Goal: Task Accomplishment & Management: Use online tool/utility

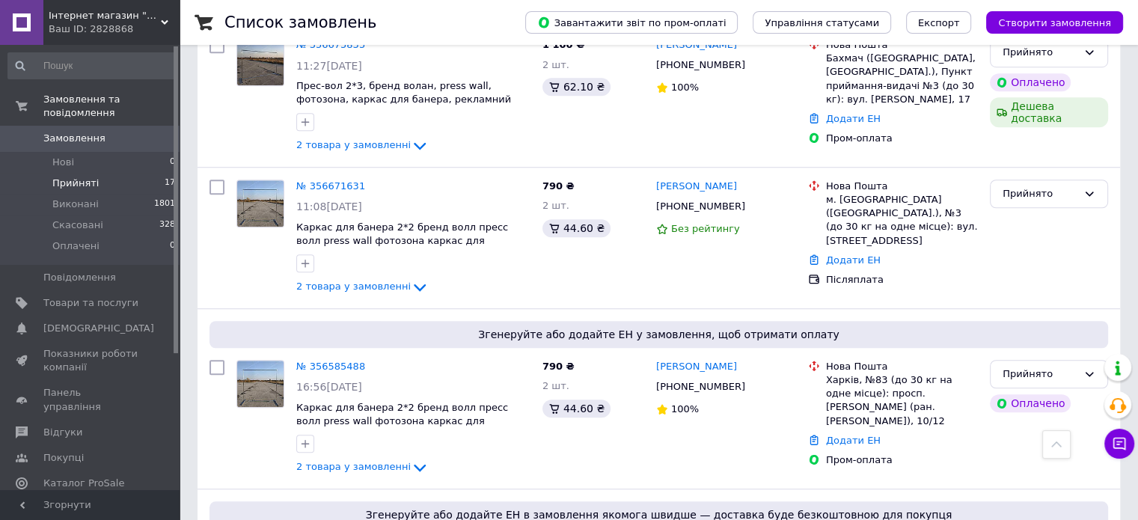
scroll to position [1346, 0]
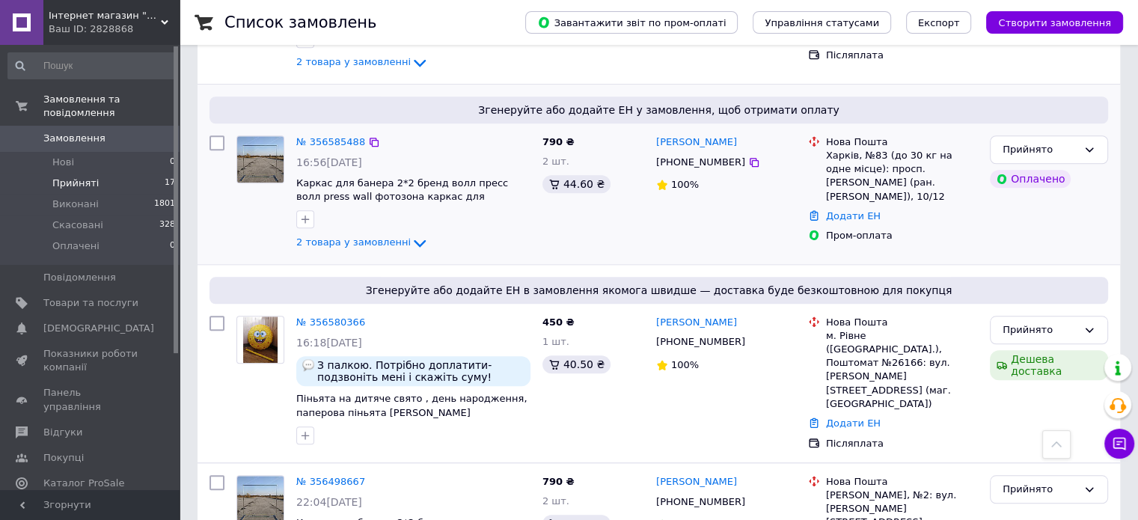
click at [872, 206] on div "Додати ЕН" at bounding box center [902, 216] width 158 height 20
click at [863, 210] on link "Додати ЕН" at bounding box center [853, 215] width 55 height 11
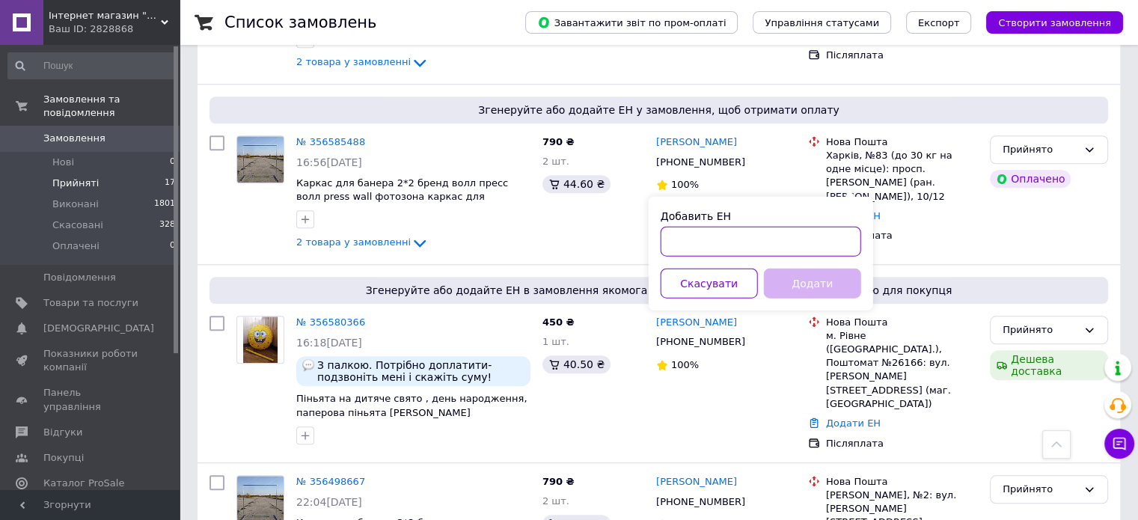
click at [782, 238] on input "Добавить ЕН" at bounding box center [760, 241] width 200 height 30
paste input "59001432724122"
type input "59001432724122"
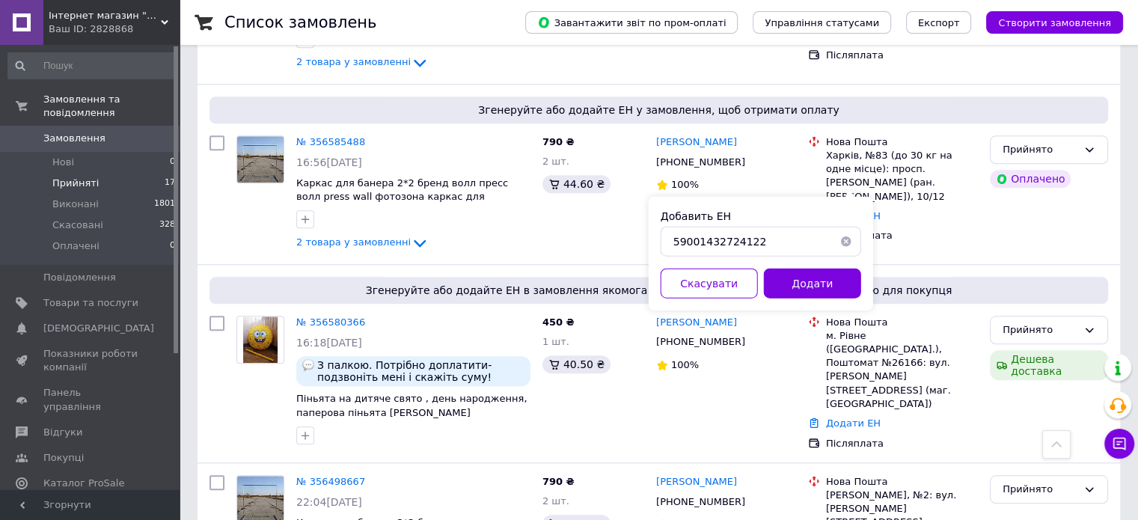
click at [803, 283] on button "Додати" at bounding box center [812, 283] width 97 height 30
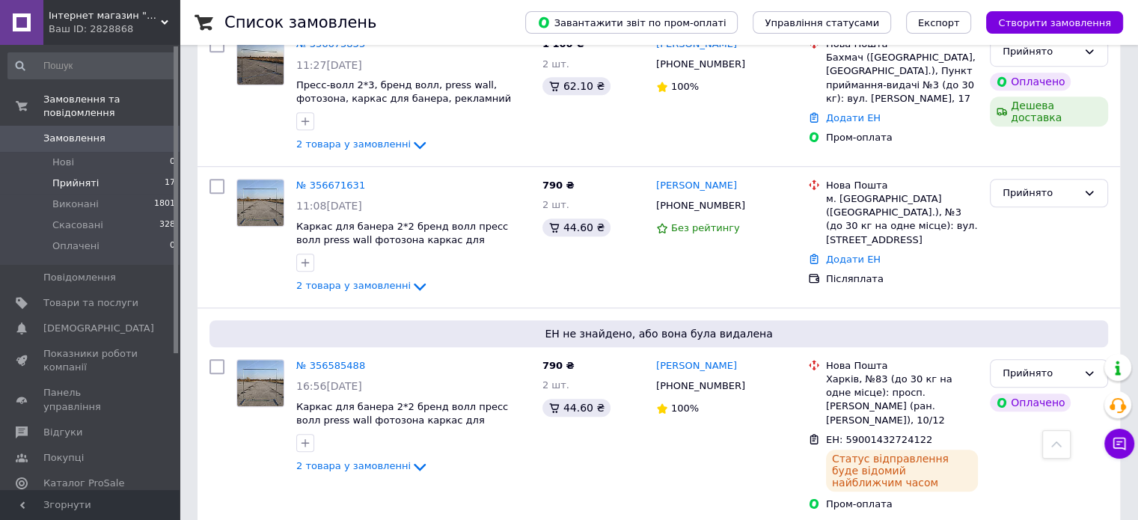
scroll to position [1122, 0]
click at [850, 254] on link "Додати ЕН" at bounding box center [853, 259] width 55 height 11
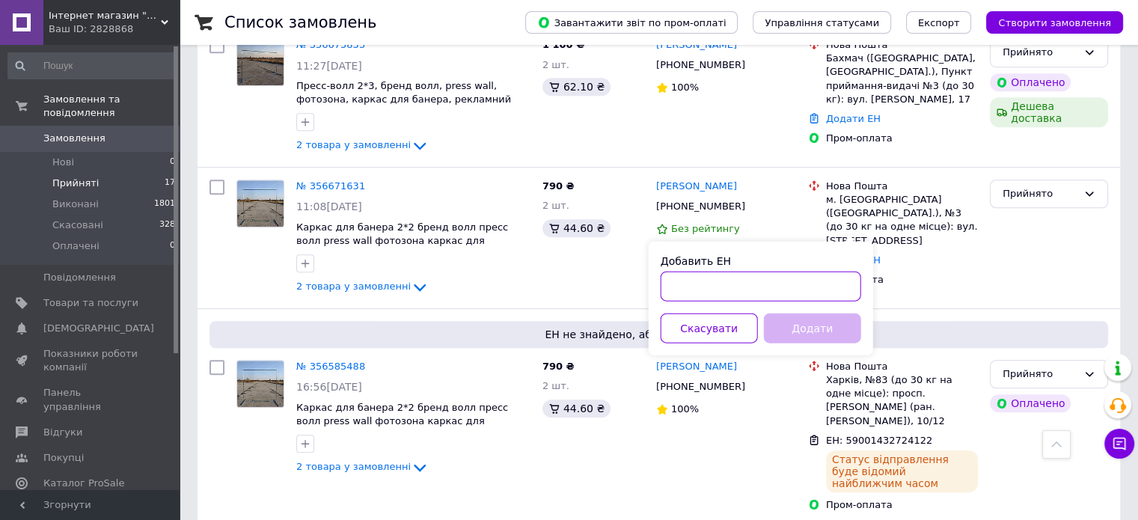
click at [817, 286] on input "Добавить ЕН" at bounding box center [760, 286] width 200 height 30
paste input "59001432725721"
type input "59001432725721"
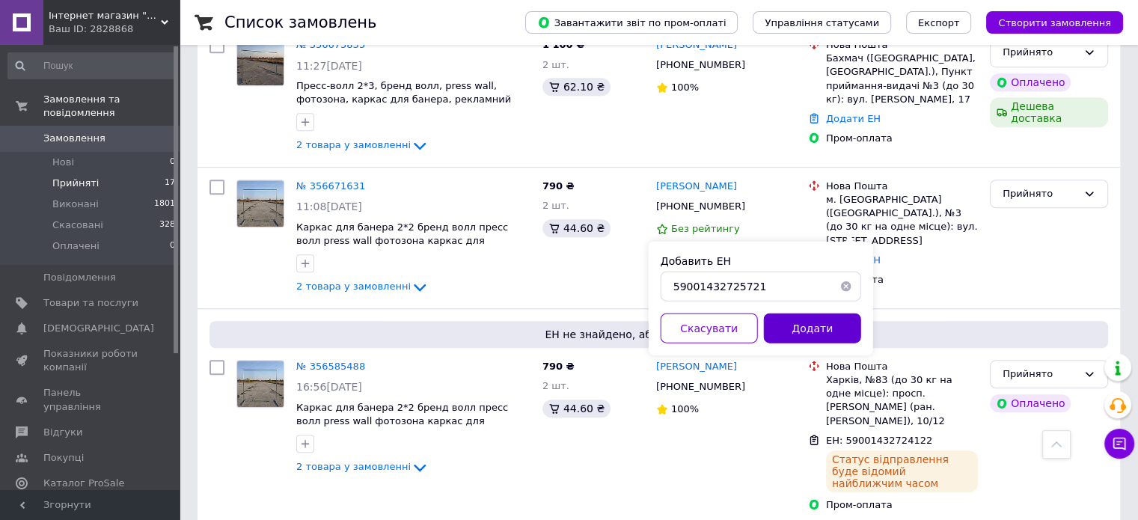
click at [813, 316] on button "Додати" at bounding box center [812, 328] width 97 height 30
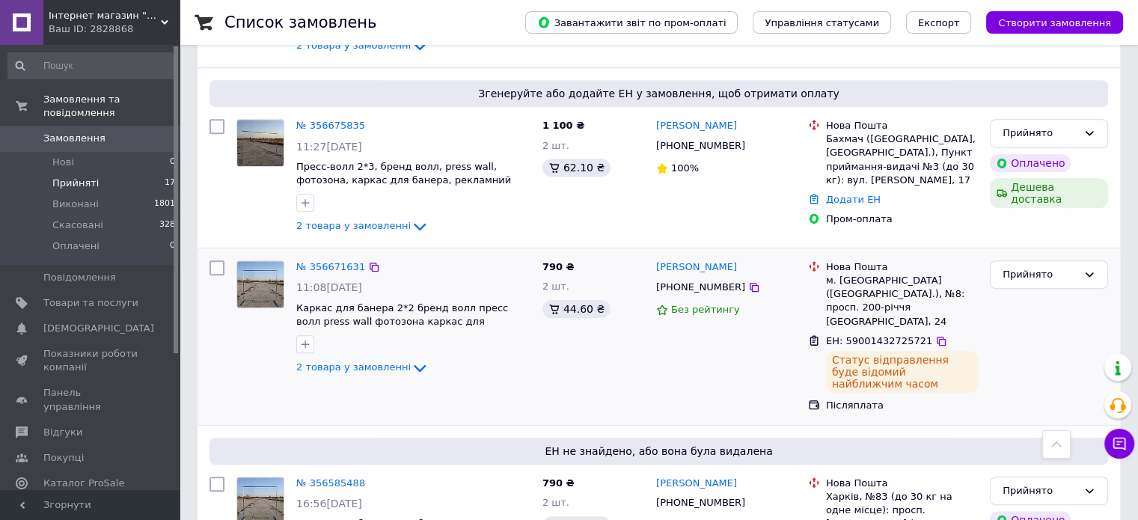
scroll to position [972, 0]
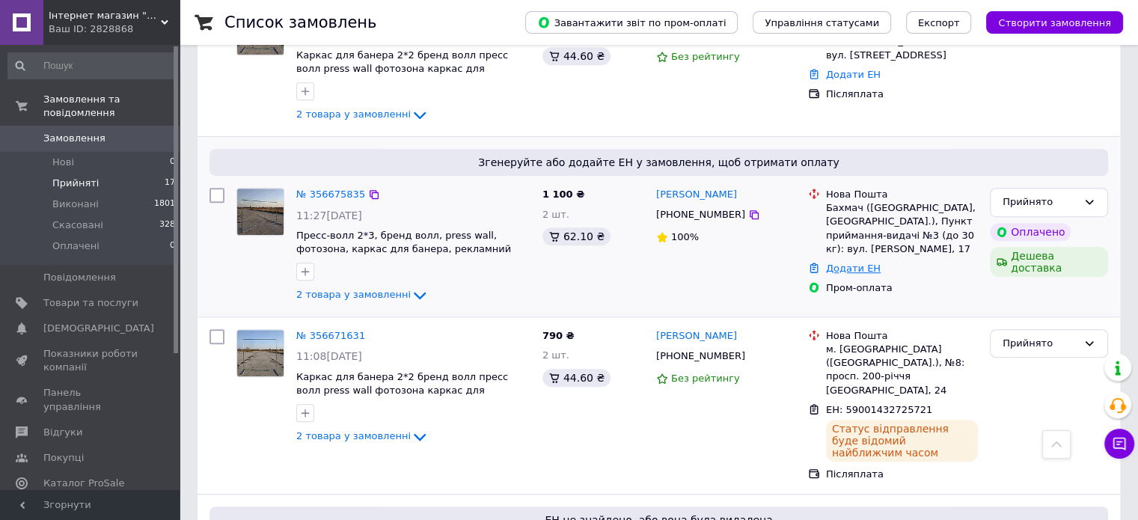
click at [856, 263] on link "Додати ЕН" at bounding box center [853, 268] width 55 height 11
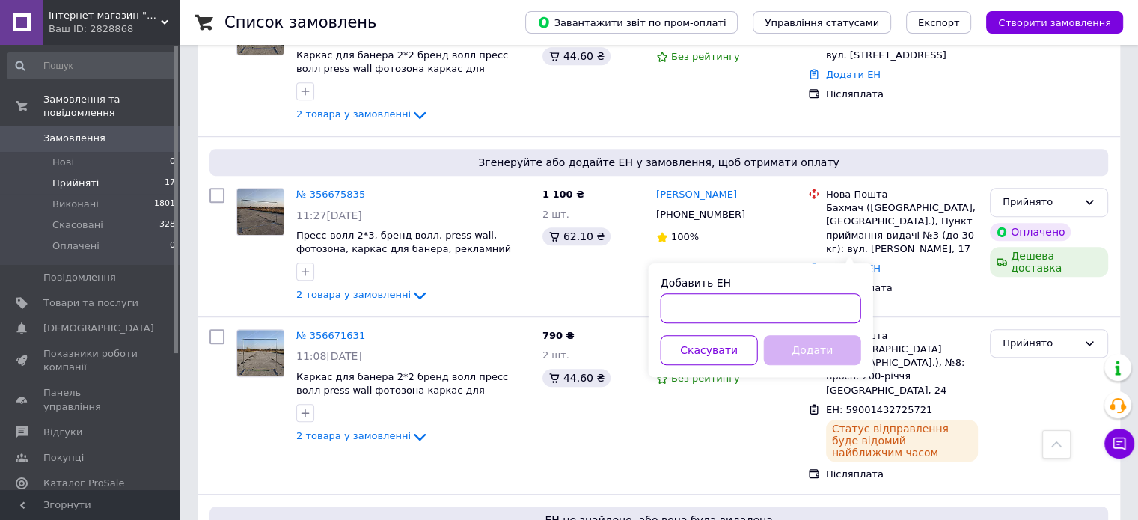
click at [820, 295] on input "Добавить ЕН" at bounding box center [760, 308] width 200 height 30
paste input "59001432725206"
type input "59001432725206"
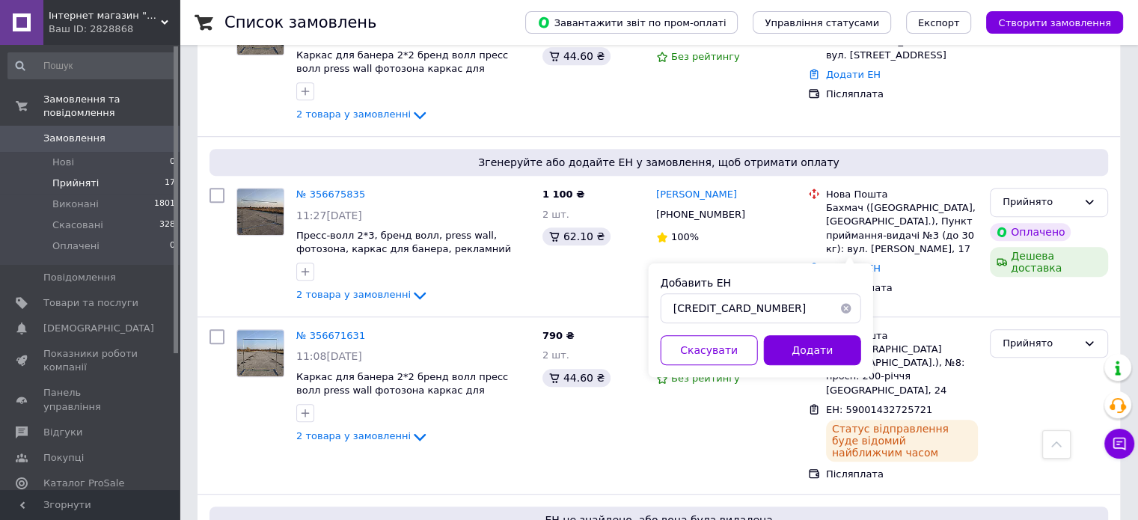
click at [817, 343] on button "Додати" at bounding box center [812, 350] width 97 height 30
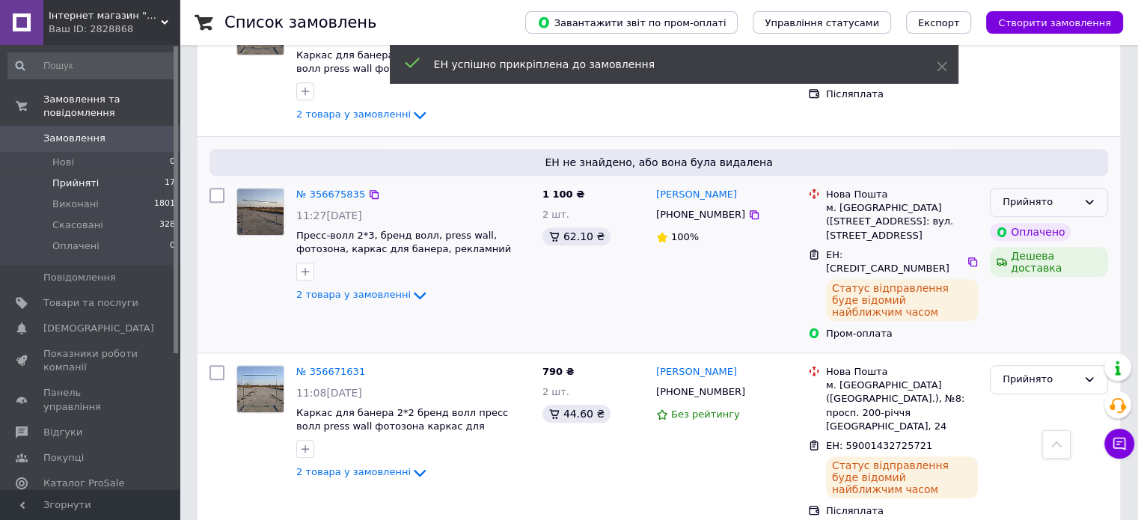
click at [1092, 196] on icon at bounding box center [1089, 202] width 12 height 12
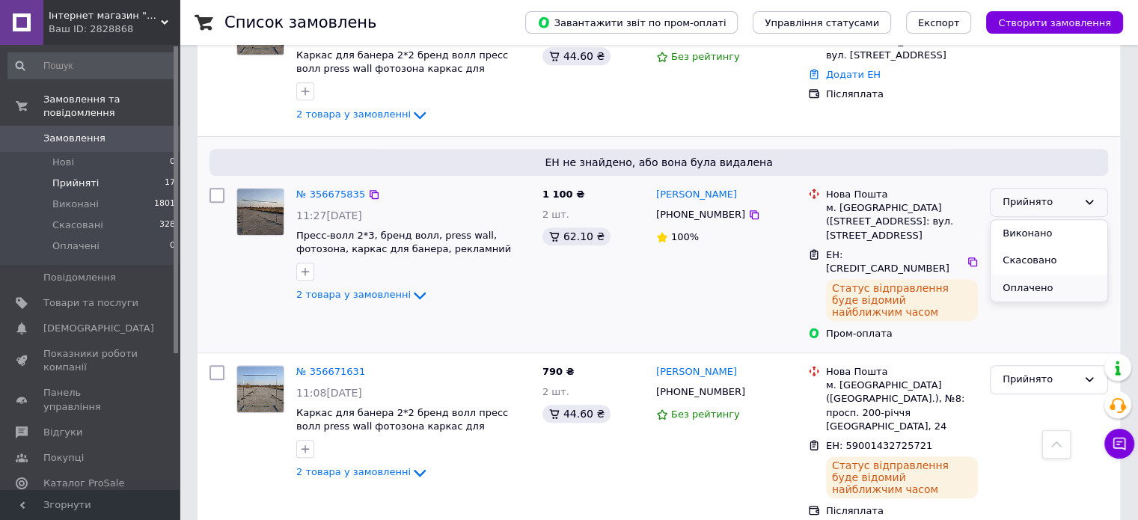
click at [1033, 274] on li "Оплачено" at bounding box center [1048, 288] width 117 height 28
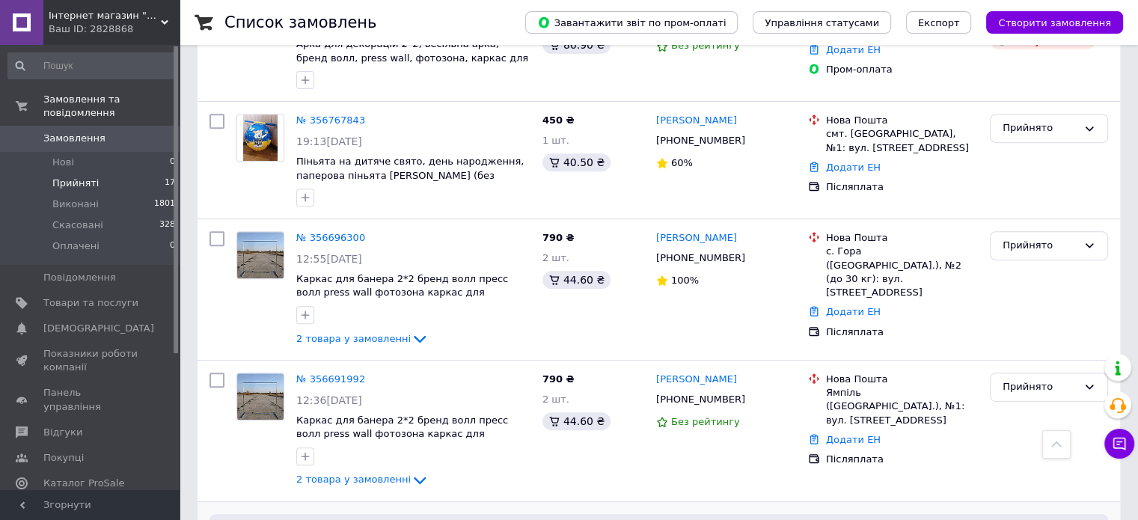
scroll to position [598, 0]
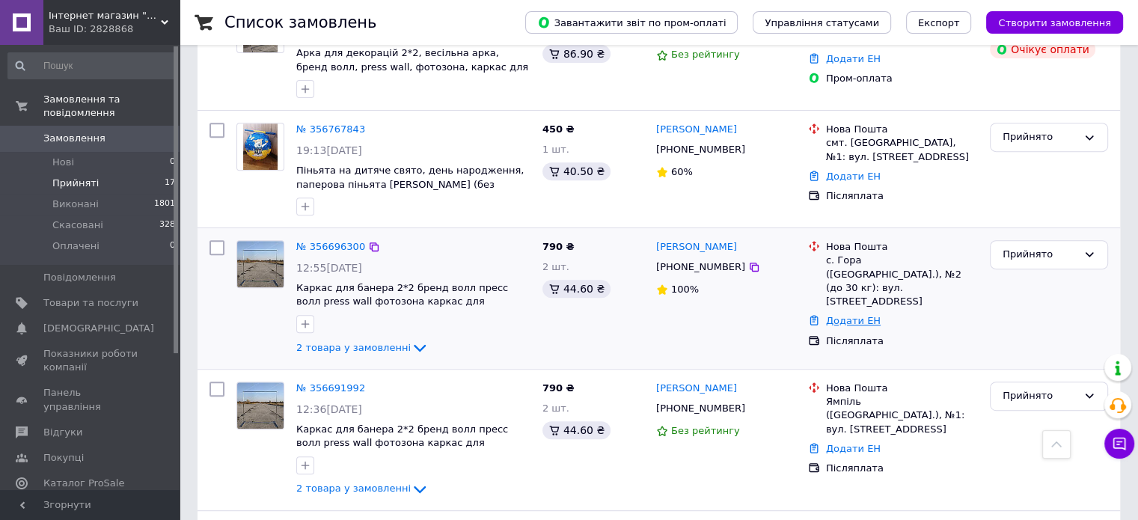
click at [836, 315] on link "Додати ЕН" at bounding box center [853, 320] width 55 height 11
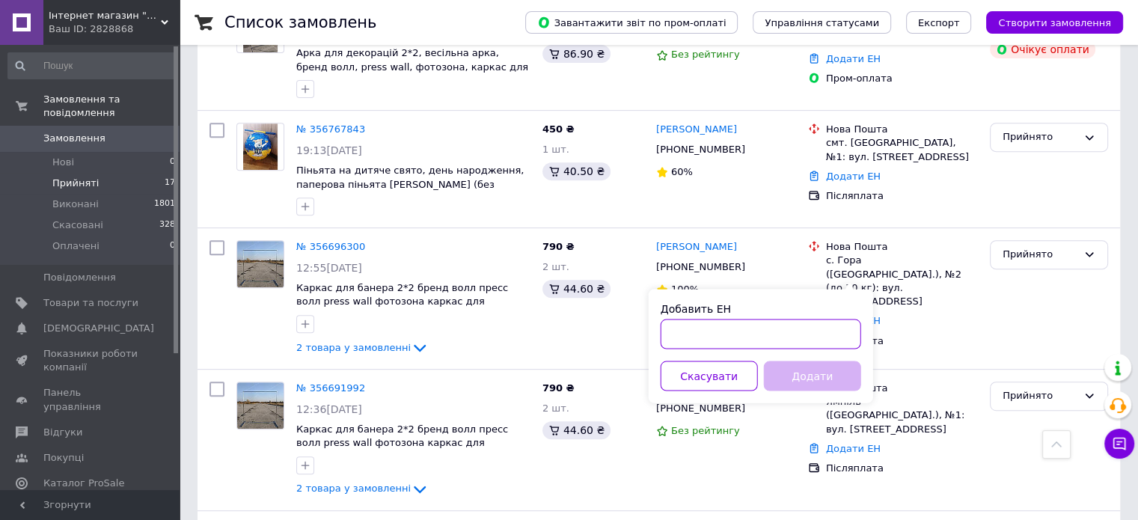
click at [784, 324] on input "Добавить ЕН" at bounding box center [760, 334] width 200 height 30
paste input "59001432724440"
type input "59001432724440"
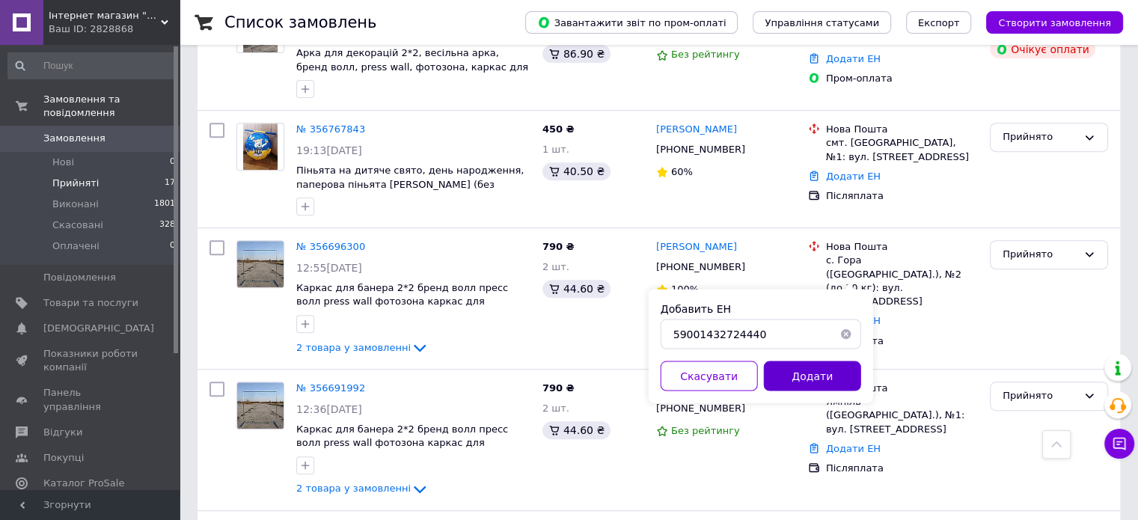
click at [817, 375] on button "Додати" at bounding box center [812, 375] width 97 height 30
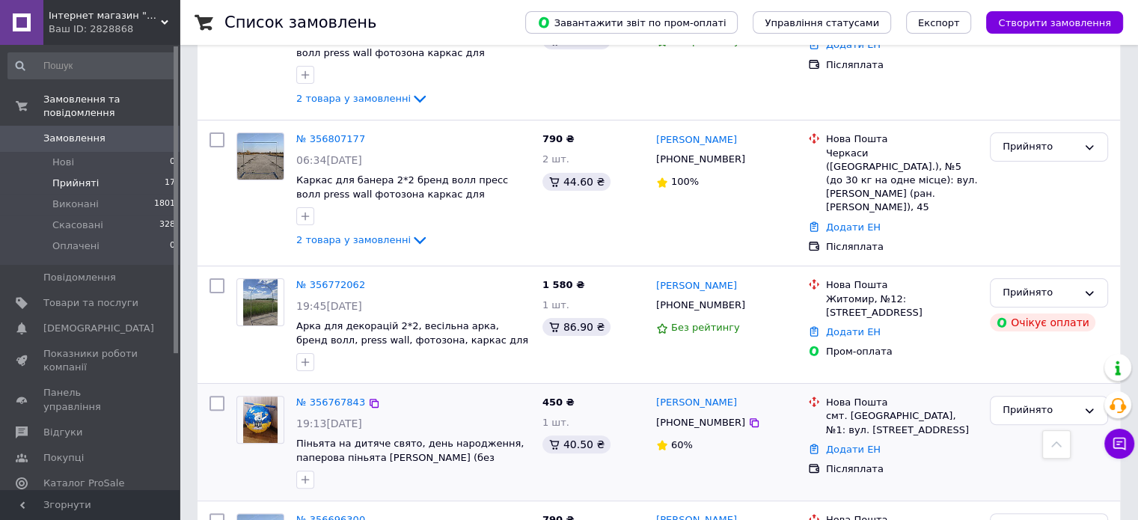
scroll to position [299, 0]
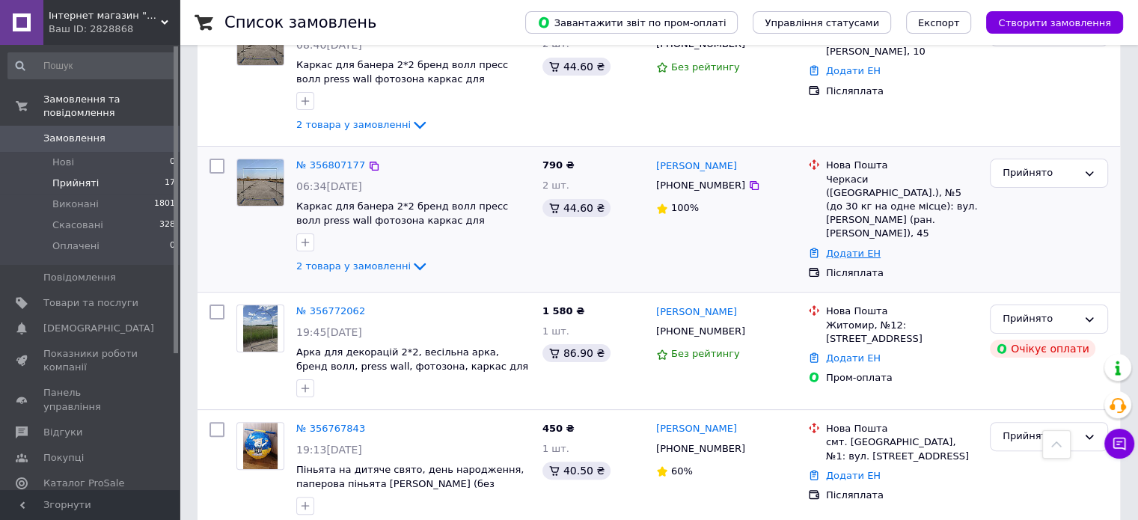
click at [852, 248] on link "Додати ЕН" at bounding box center [853, 253] width 55 height 11
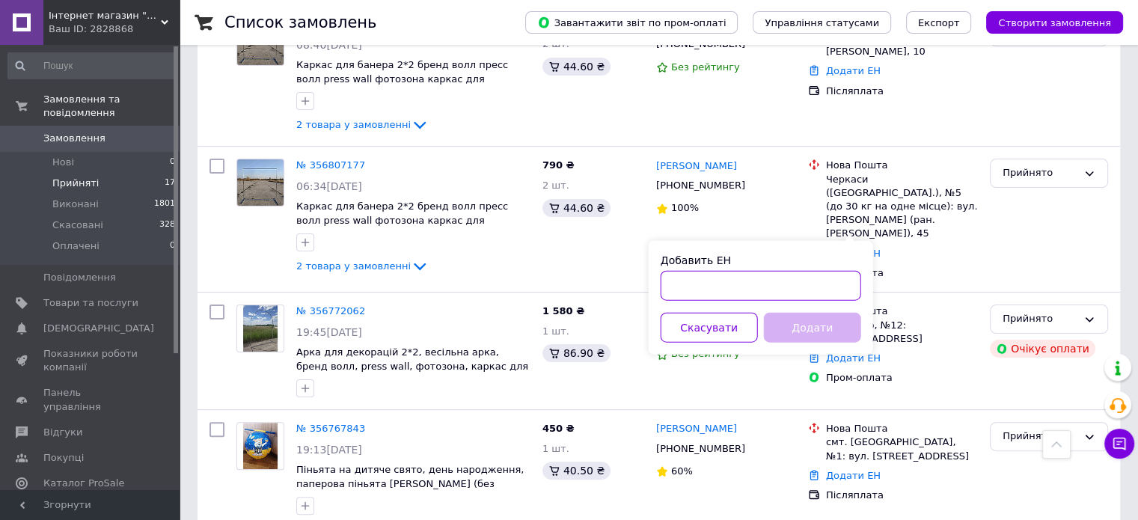
click at [818, 283] on input "Добавить ЕН" at bounding box center [760, 286] width 200 height 30
paste input "59001432726070"
type input "59001432726070"
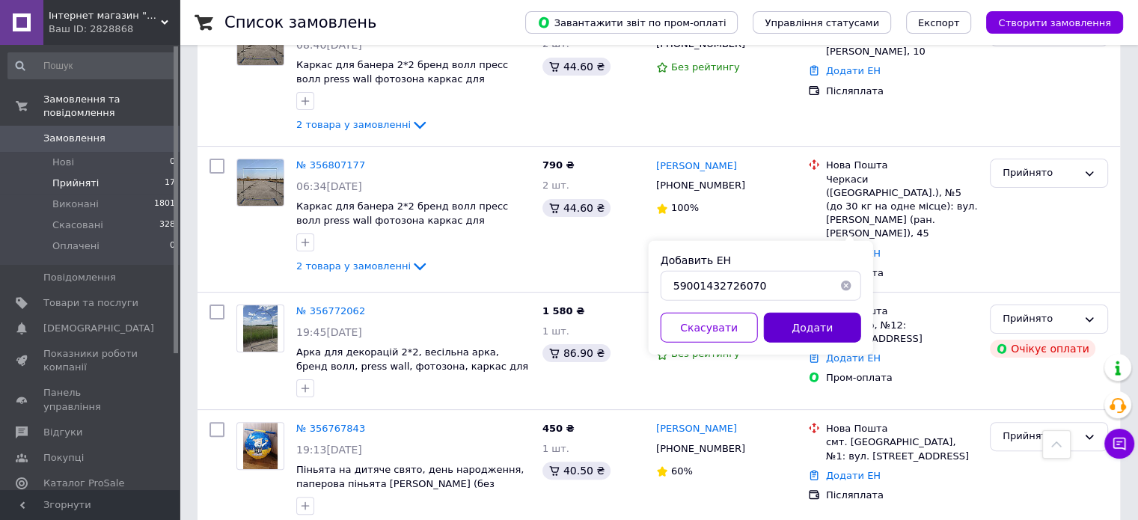
click at [823, 321] on button "Додати" at bounding box center [812, 328] width 97 height 30
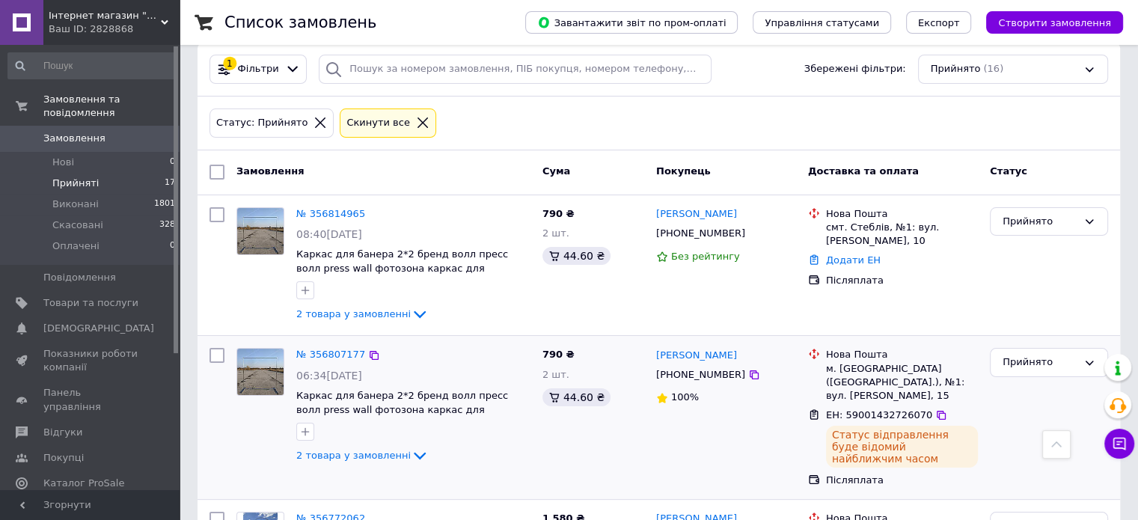
scroll to position [75, 0]
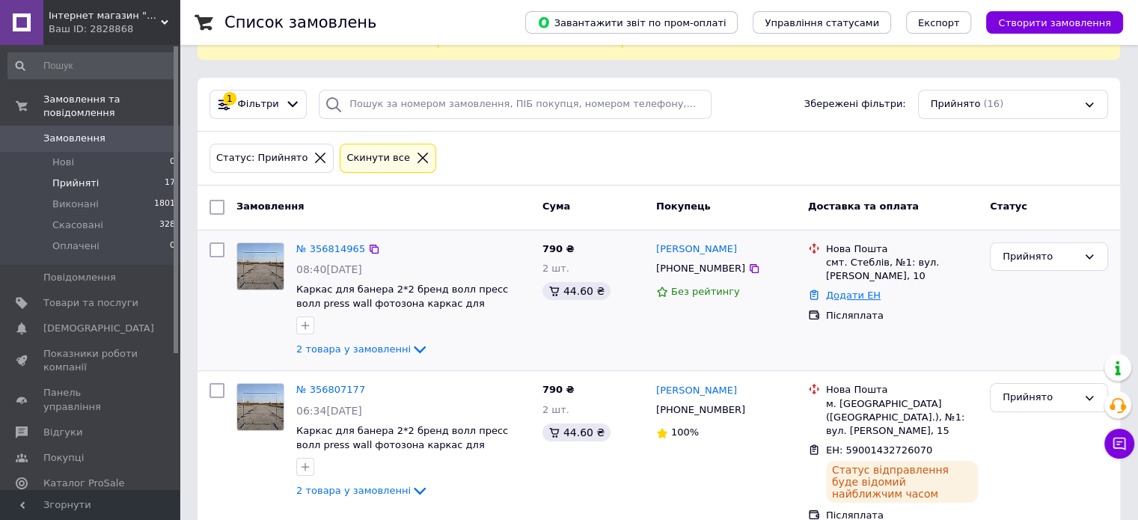
click at [866, 289] on link "Додати ЕН" at bounding box center [853, 294] width 55 height 11
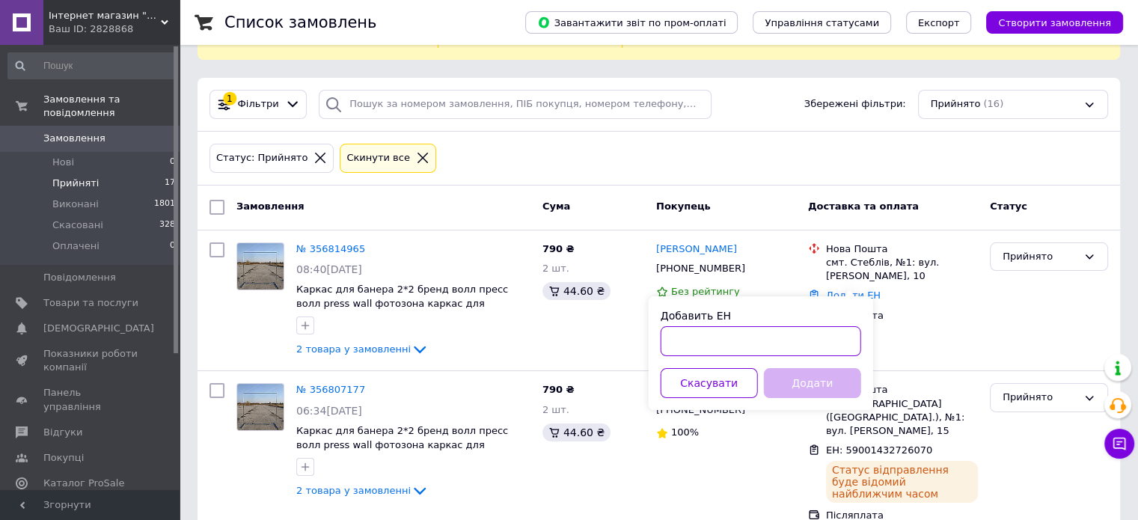
click at [816, 350] on input "Добавить ЕН" at bounding box center [760, 341] width 200 height 30
paste input "59001432724837"
type input "59001432724837"
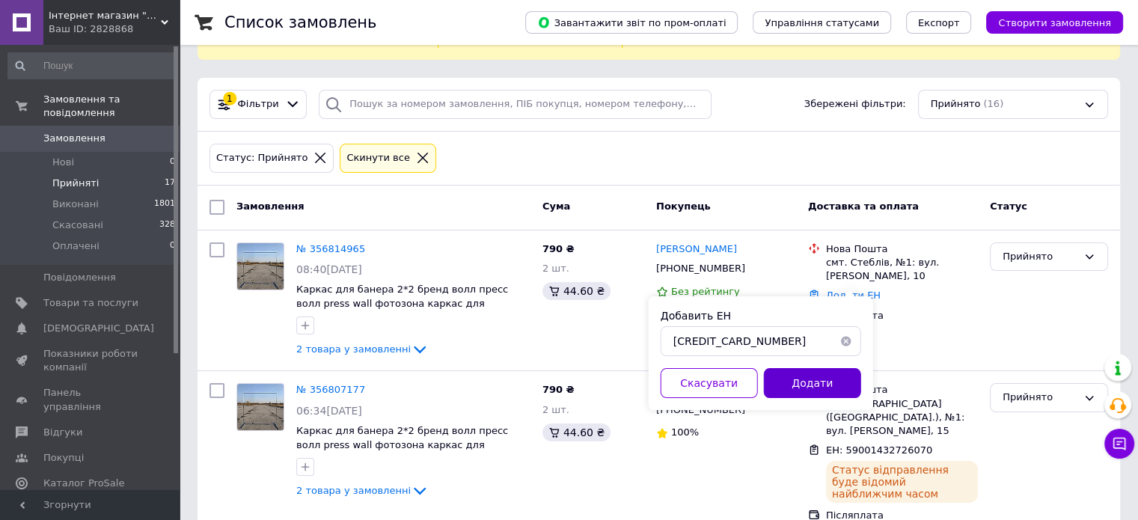
click at [805, 375] on button "Додати" at bounding box center [812, 383] width 97 height 30
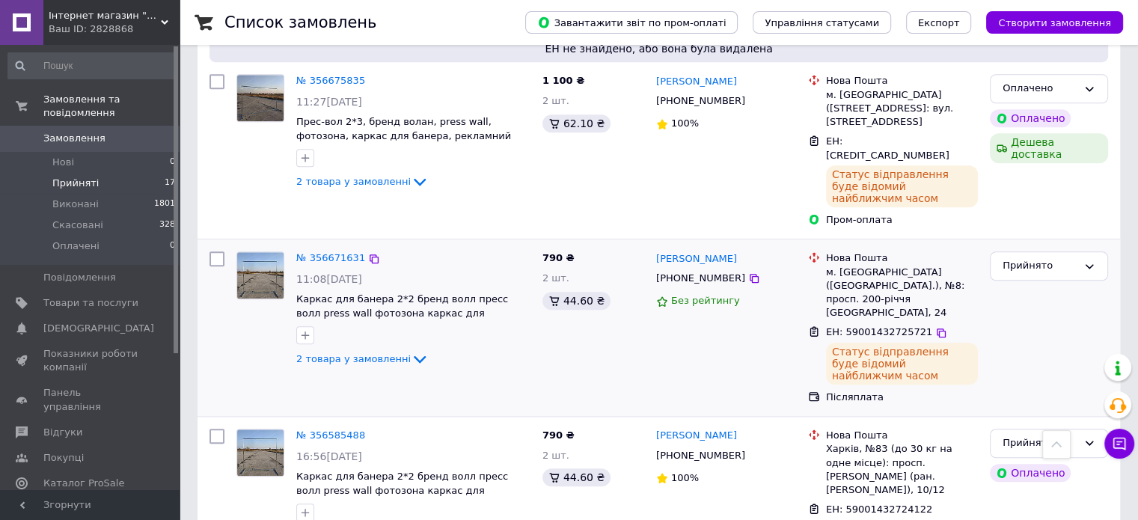
scroll to position [1197, 0]
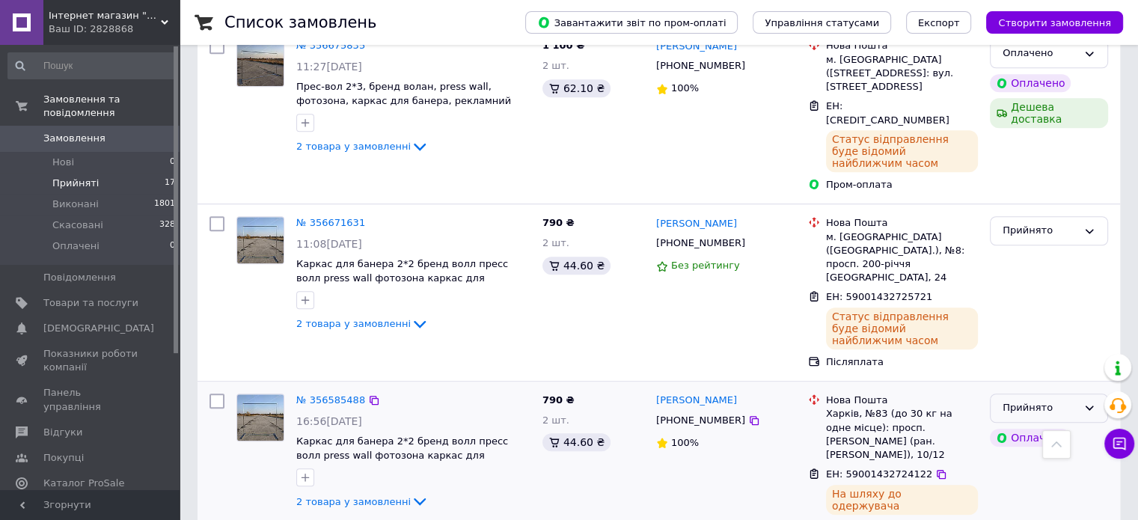
click at [1087, 402] on icon at bounding box center [1089, 408] width 12 height 12
click at [1040, 480] on li "Оплачено" at bounding box center [1048, 494] width 117 height 28
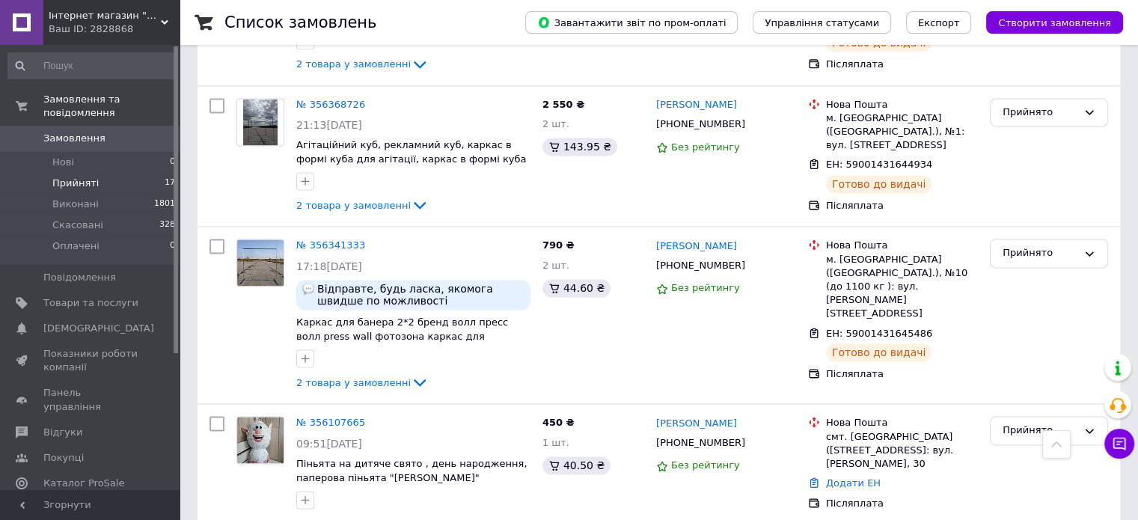
scroll to position [2045, 0]
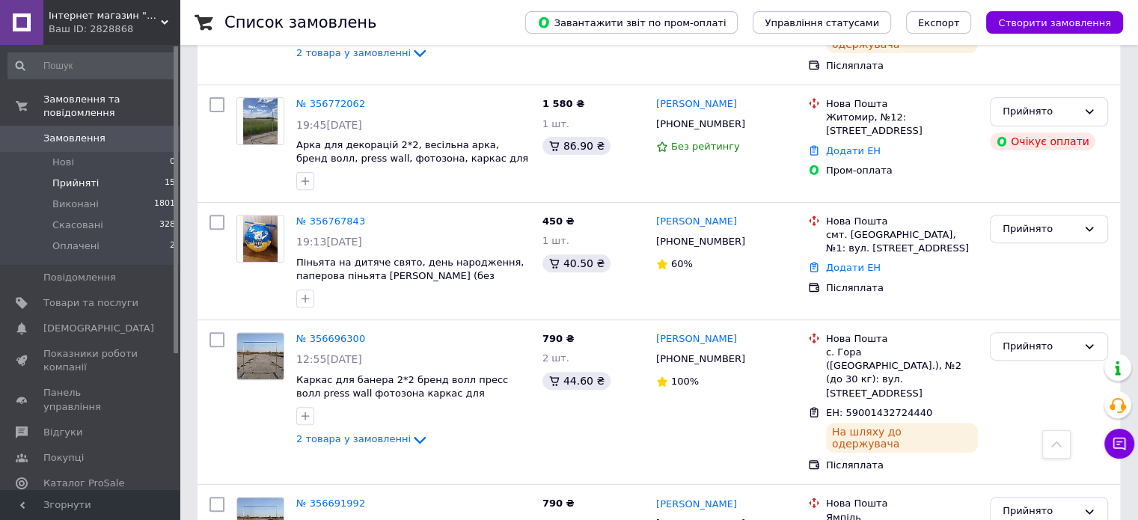
scroll to position [524, 0]
click at [98, 476] on span "Каталог ProSale" at bounding box center [83, 482] width 81 height 13
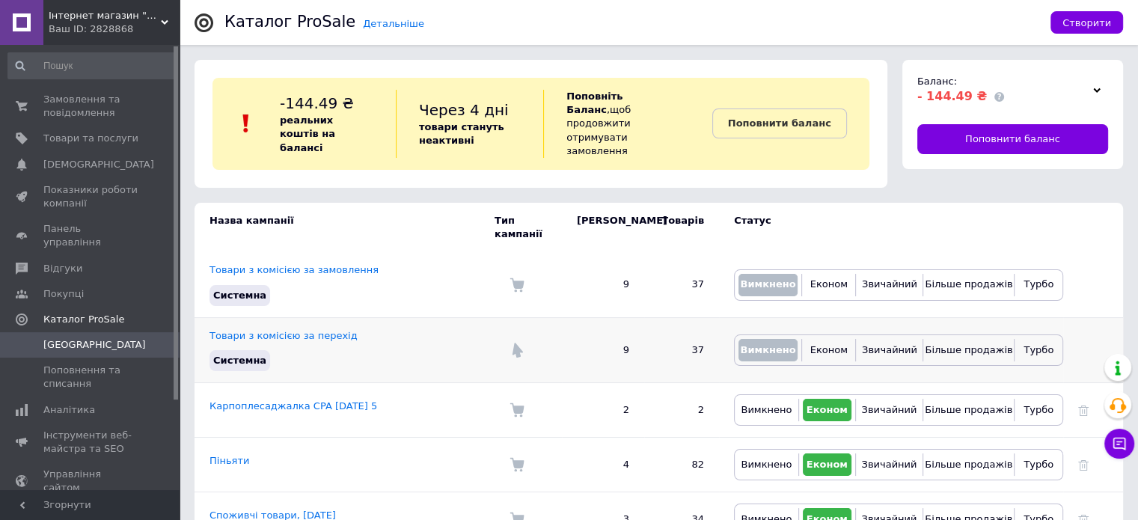
scroll to position [61, 0]
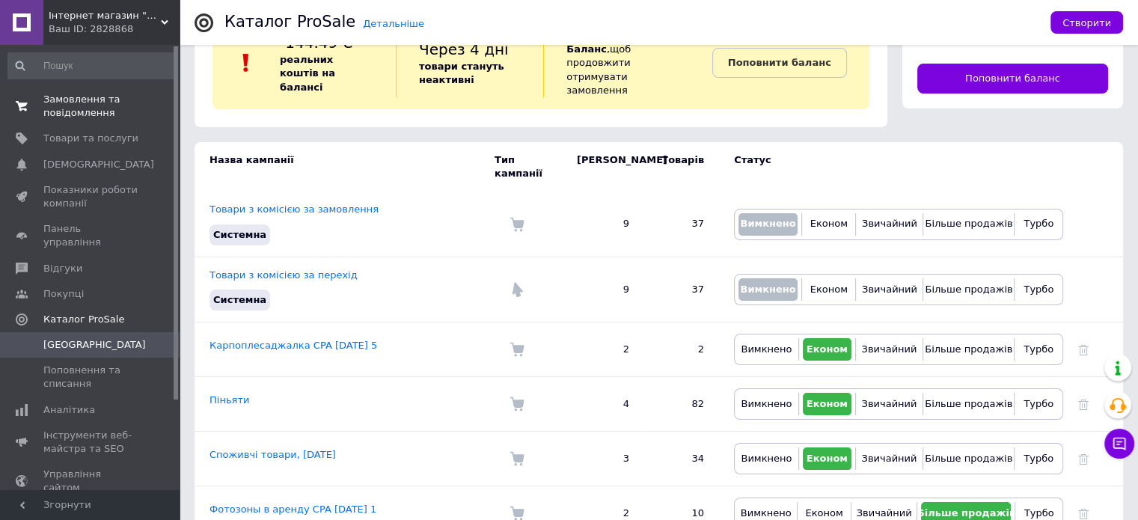
click at [93, 107] on span "Замовлення та повідомлення" at bounding box center [90, 106] width 95 height 27
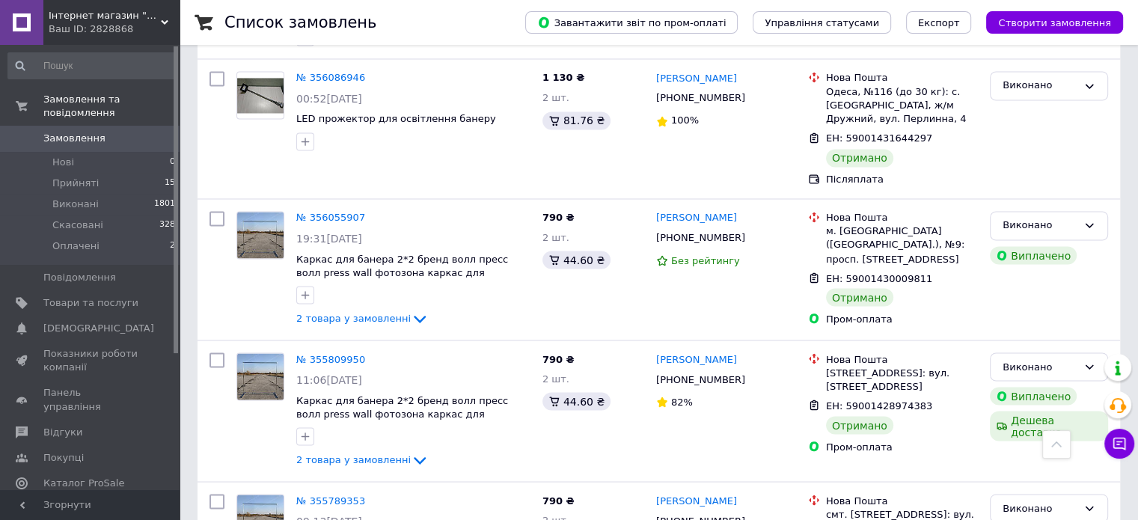
scroll to position [2616, 0]
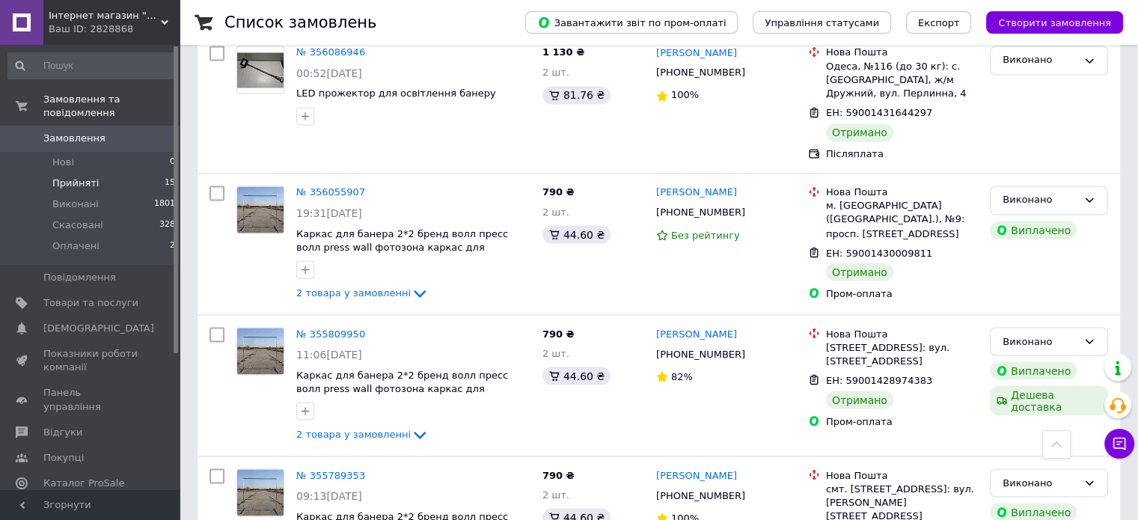
click at [111, 173] on li "Прийняті 15" at bounding box center [92, 183] width 184 height 21
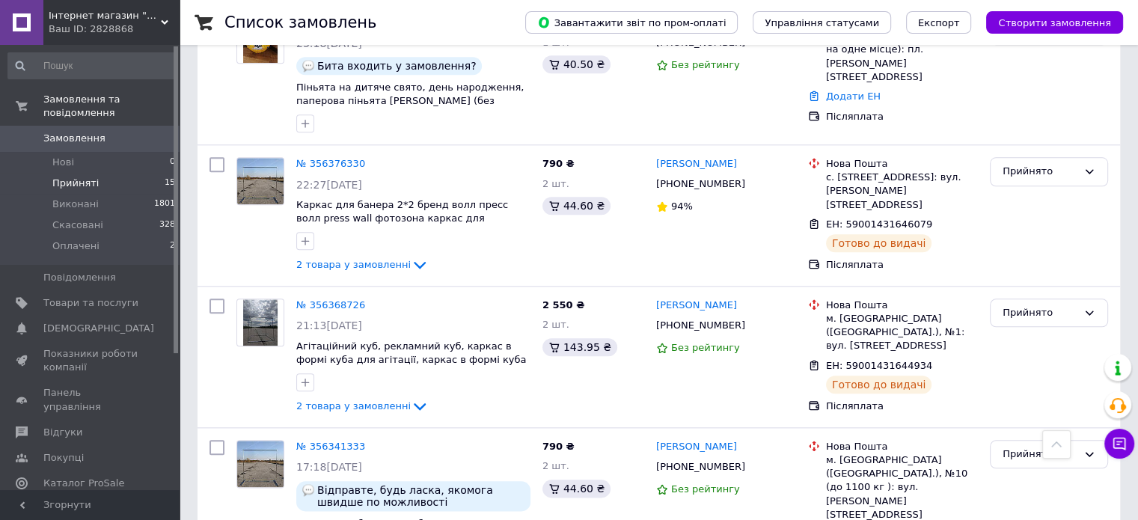
scroll to position [1903, 0]
